Goal: Information Seeking & Learning: Learn about a topic

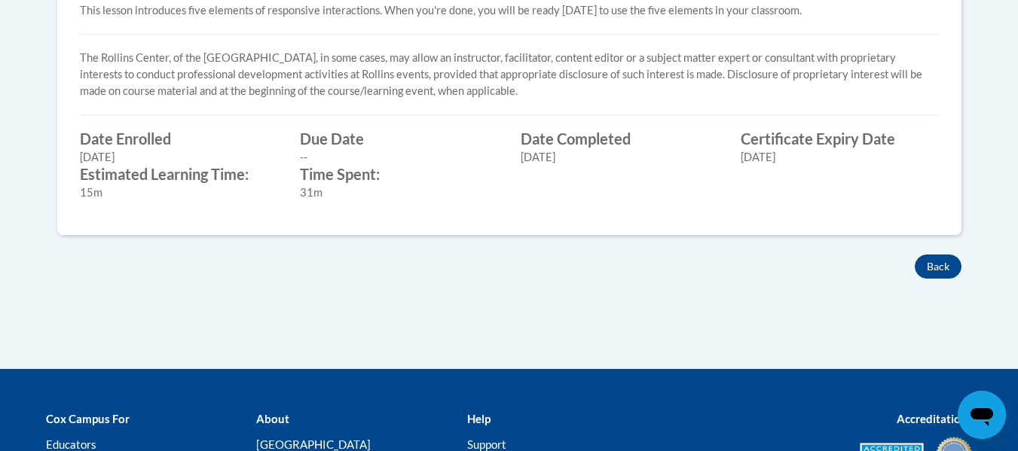
scroll to position [700, 0]
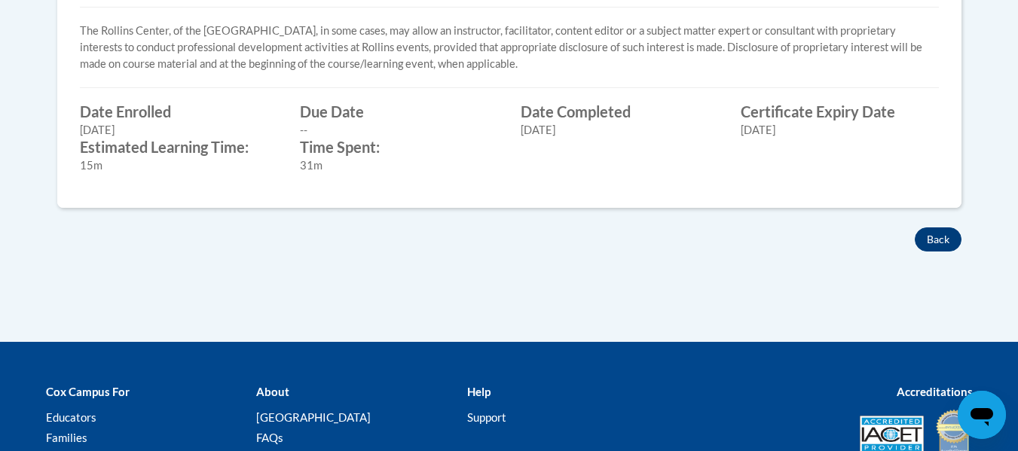
click at [939, 241] on button "Back" at bounding box center [937, 239] width 47 height 24
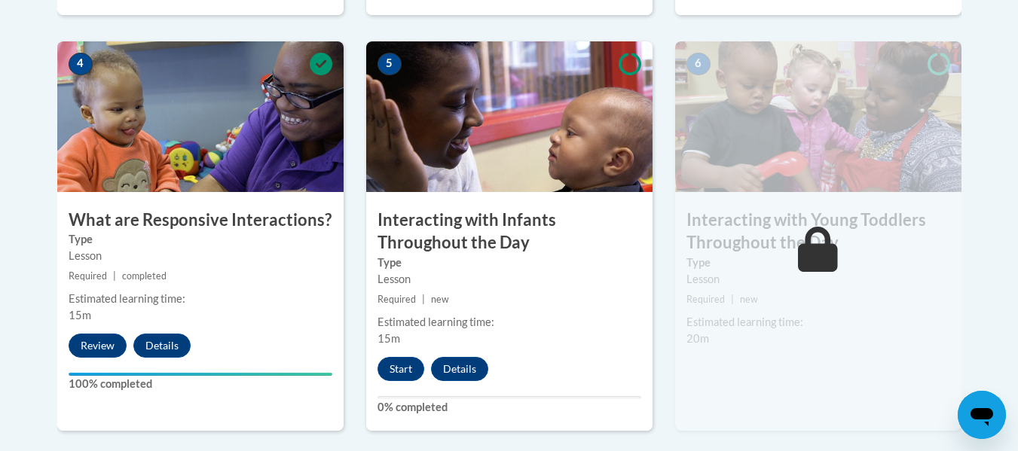
scroll to position [878, 0]
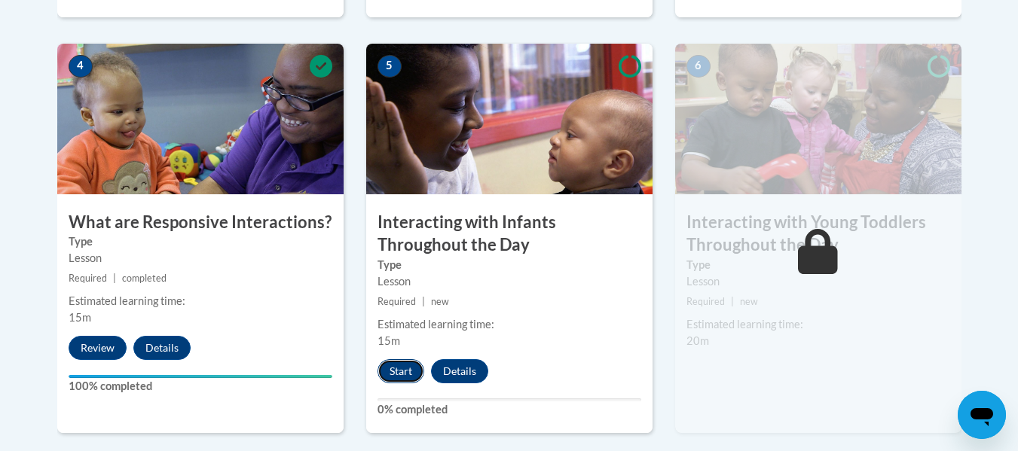
click at [399, 359] on button "Start" at bounding box center [400, 371] width 47 height 24
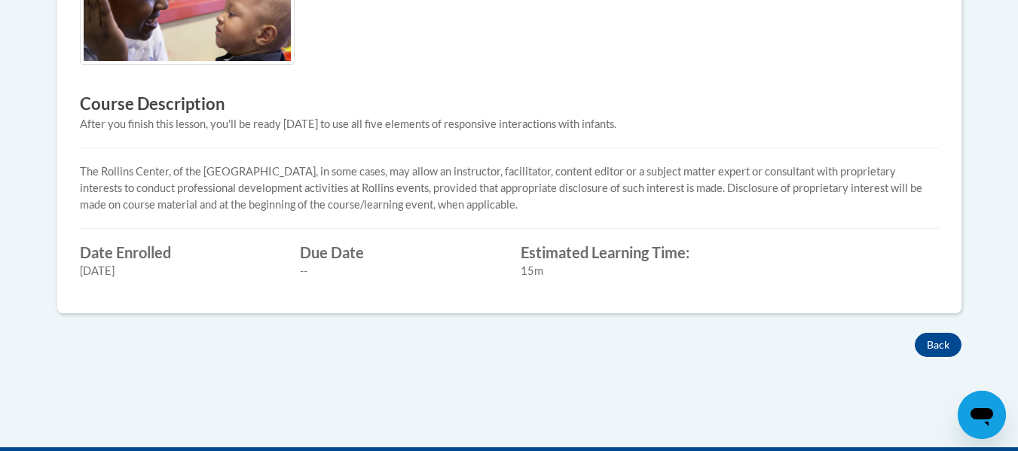
scroll to position [608, 0]
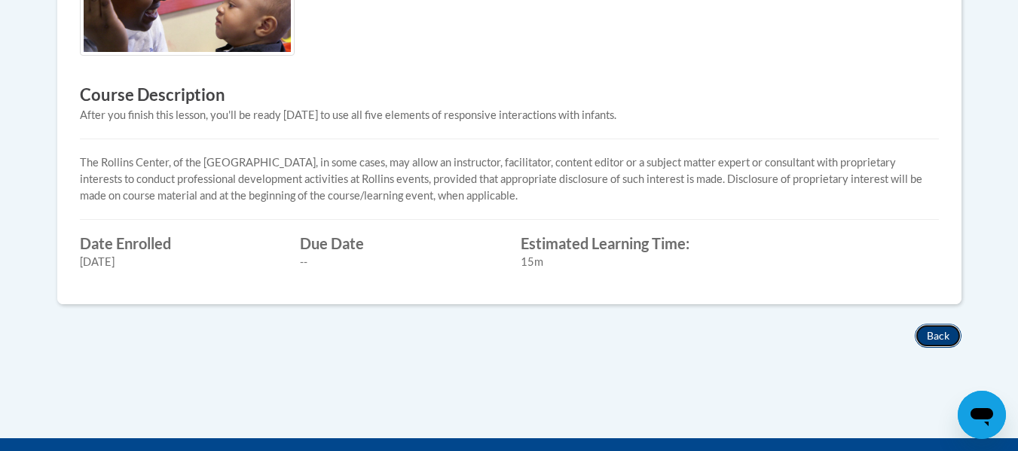
click at [938, 343] on button "Back" at bounding box center [937, 336] width 47 height 24
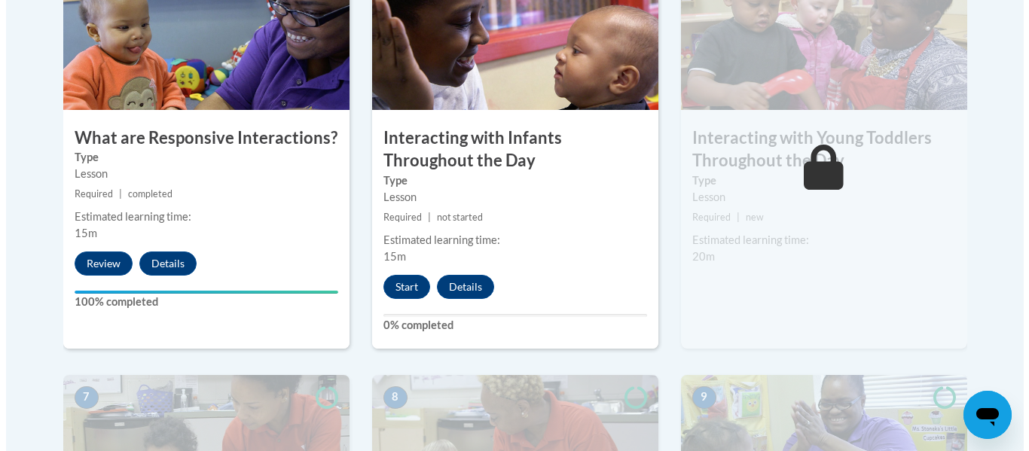
scroll to position [966, 0]
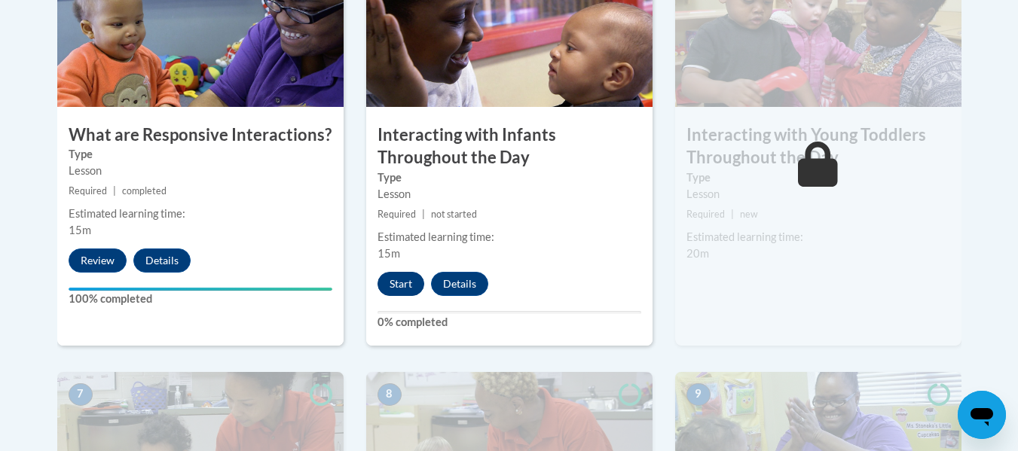
click at [401, 272] on button "Start" at bounding box center [400, 284] width 47 height 24
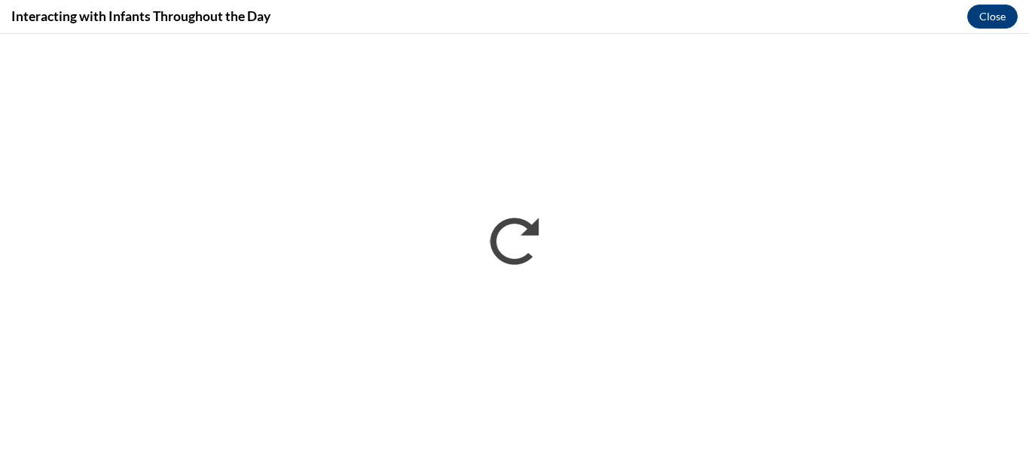
scroll to position [0, 0]
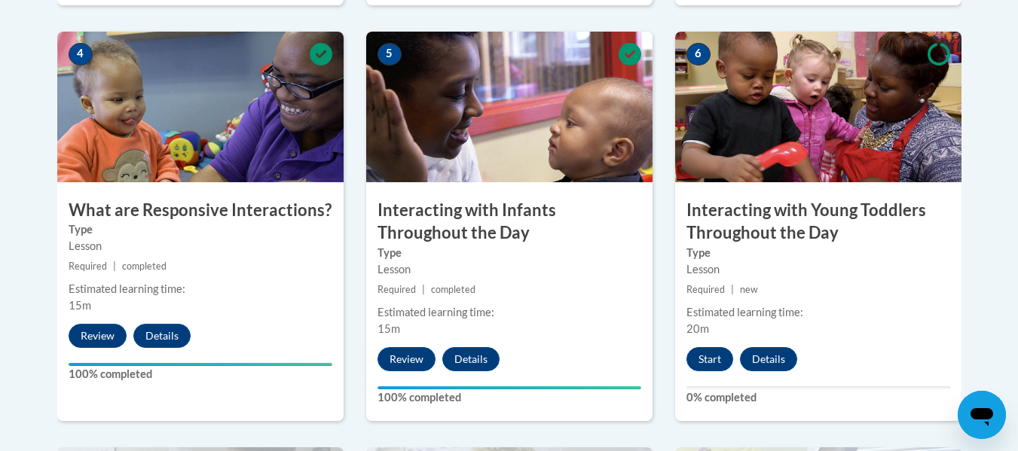
scroll to position [887, 0]
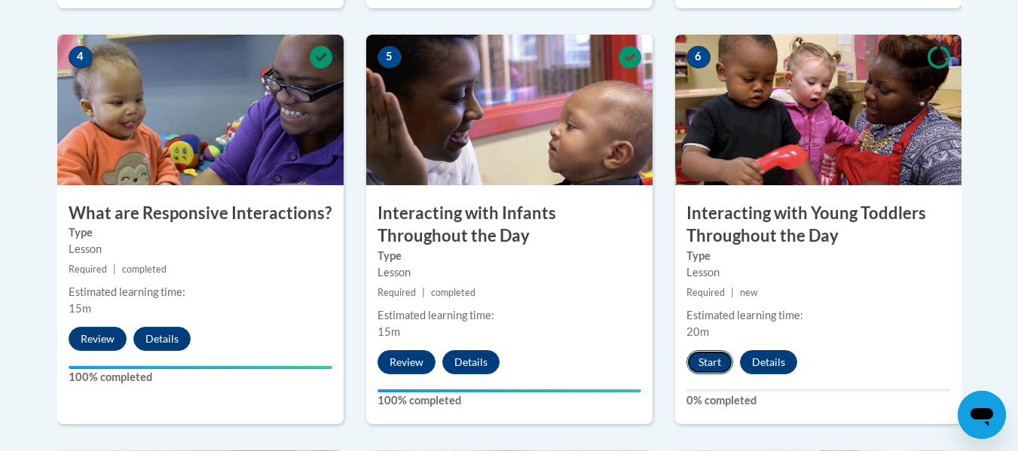
click at [709, 350] on button "Start" at bounding box center [709, 362] width 47 height 24
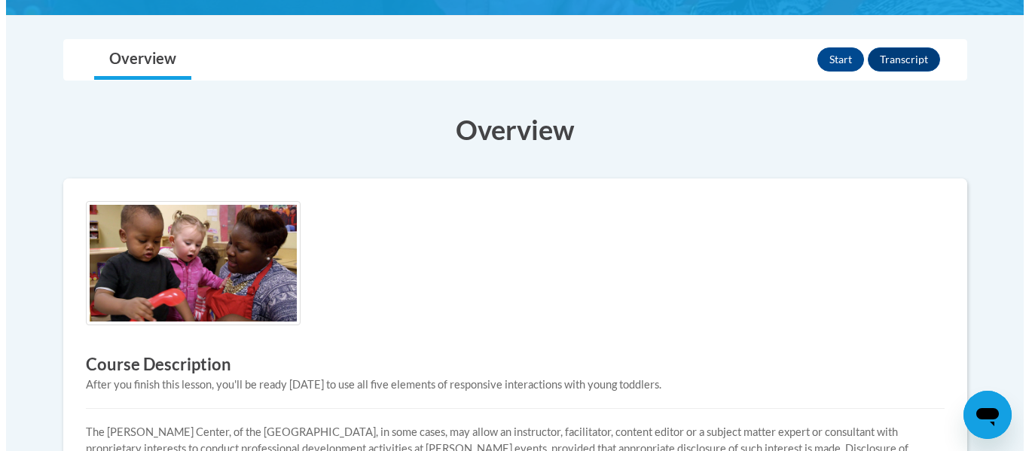
scroll to position [312, 0]
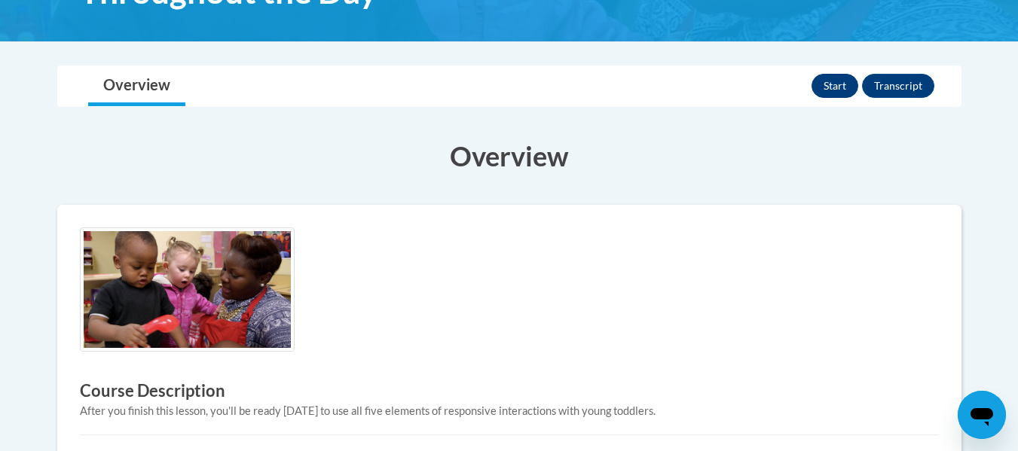
click at [837, 90] on button "Start" at bounding box center [834, 86] width 47 height 24
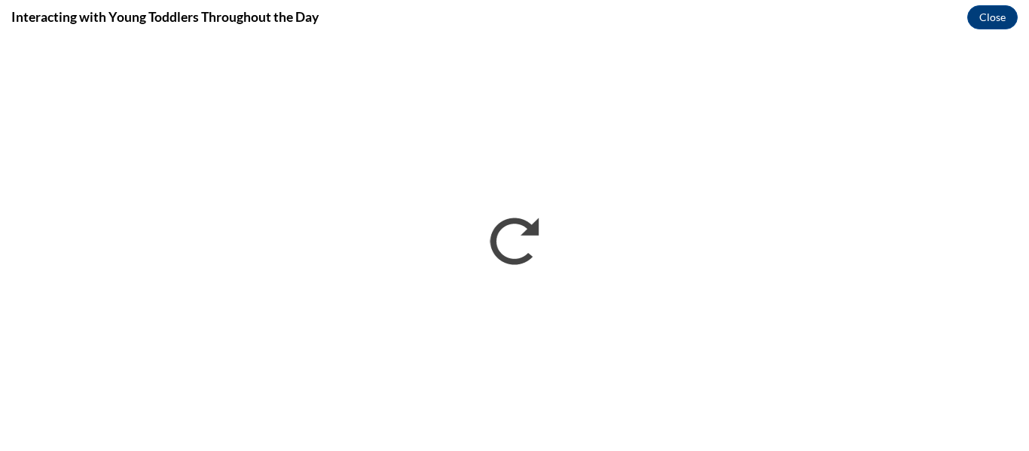
scroll to position [0, 0]
